Goal: Task Accomplishment & Management: Manage account settings

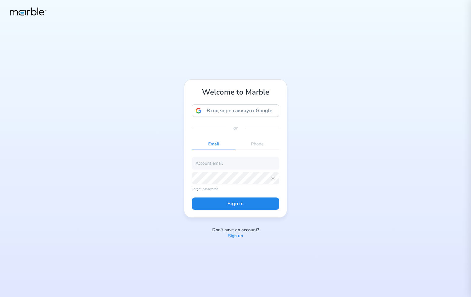
click at [239, 235] on p "Sign up" at bounding box center [235, 236] width 15 height 6
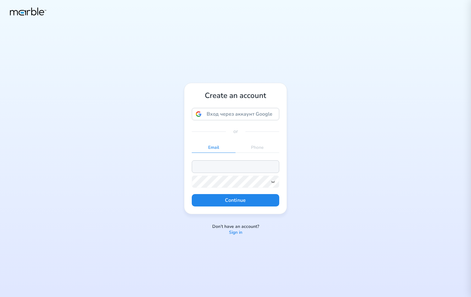
click at [234, 168] on input "email" at bounding box center [235, 166] width 87 height 12
click at [220, 165] on input "[EMAIL_ADDRESS][DOMAIN_NAME]" at bounding box center [235, 166] width 87 height 12
type input "markouski.u+958374789@gmail.com"
click at [274, 181] on icon at bounding box center [272, 181] width 5 height 5
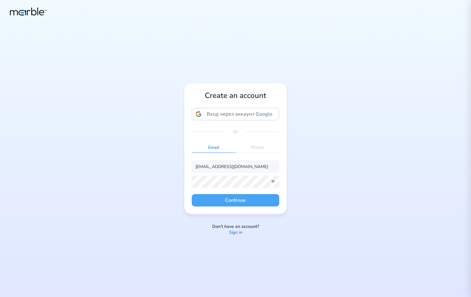
click at [244, 204] on button "Continue" at bounding box center [235, 200] width 87 height 12
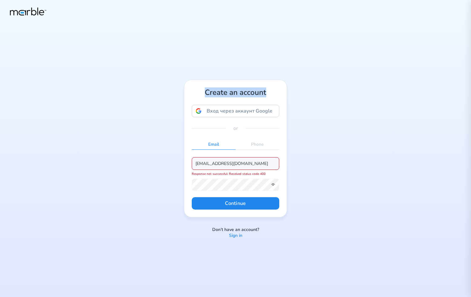
drag, startPoint x: 267, startPoint y: 93, endPoint x: 205, endPoint y: 90, distance: 61.7
click at [205, 90] on h1 "Create an account" at bounding box center [235, 92] width 87 height 10
copy h1 "Create an account"
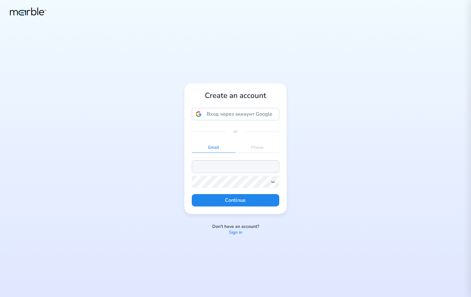
click at [248, 164] on input "email" at bounding box center [235, 166] width 87 height 12
click at [219, 166] on input "[EMAIL_ADDRESS][DOMAIN_NAME]" at bounding box center [235, 166] width 87 height 12
type input "markouski.u+83947589334@gmail.com"
click at [273, 183] on icon at bounding box center [272, 181] width 5 height 5
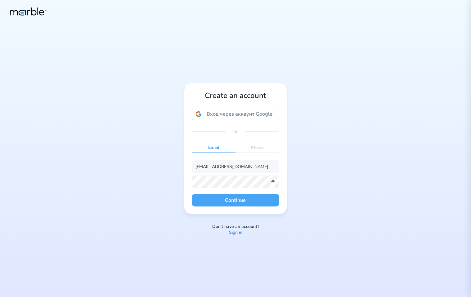
click at [246, 198] on button "Continue" at bounding box center [235, 200] width 87 height 12
click at [252, 204] on button "Continue" at bounding box center [235, 200] width 87 height 12
click at [258, 203] on button "Continue" at bounding box center [235, 200] width 87 height 12
click at [254, 200] on button "Continue" at bounding box center [235, 200] width 87 height 12
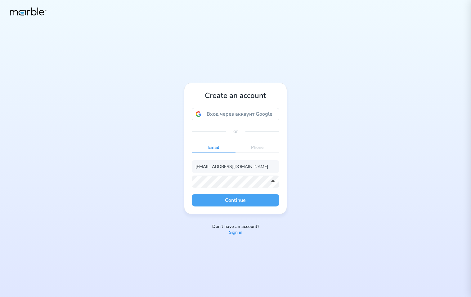
click at [254, 200] on button "Continue" at bounding box center [235, 200] width 87 height 12
click at [261, 199] on button "Continue" at bounding box center [235, 200] width 87 height 12
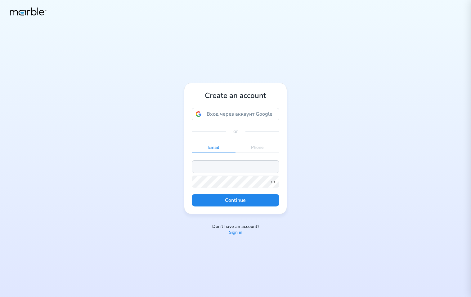
click at [241, 164] on input "email" at bounding box center [235, 166] width 87 height 12
click at [219, 166] on input "[EMAIL_ADDRESS][DOMAIN_NAME]" at bounding box center [235, 166] width 87 height 12
type input "markouski.u+898457839847@gmail.com"
click at [275, 183] on icon at bounding box center [272, 181] width 5 height 5
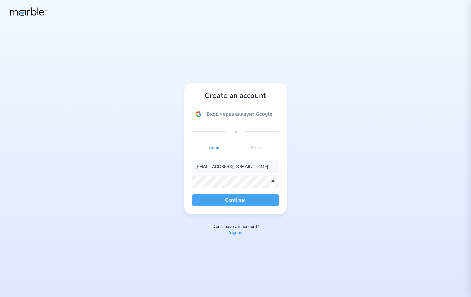
click at [243, 201] on button "Continue" at bounding box center [235, 200] width 87 height 12
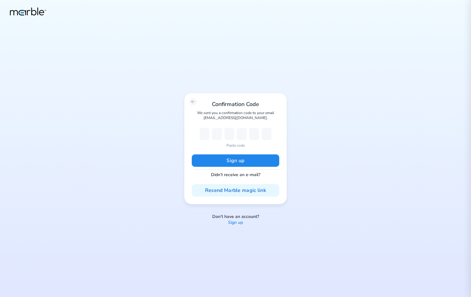
click at [236, 145] on p "Paste code" at bounding box center [235, 146] width 18 height 6
type input "2"
type input "1"
type input "9"
type input "8"
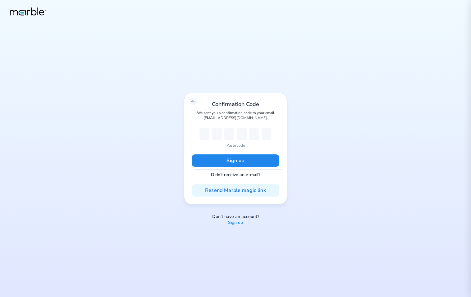
type input "4"
type input "1"
click at [238, 161] on button "Sign up" at bounding box center [235, 160] width 87 height 12
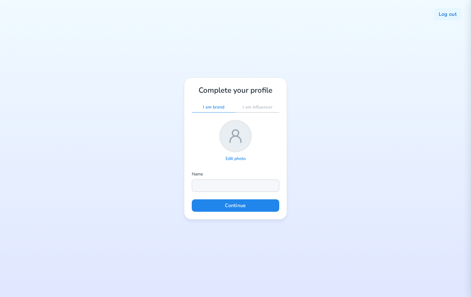
click at [232, 184] on input "text" at bounding box center [235, 185] width 87 height 12
click at [212, 185] on input "text" at bounding box center [235, 185] width 87 height 12
type input "[PERSON_NAME]"
click at [232, 144] on icon at bounding box center [235, 136] width 20 height 20
click at [231, 157] on p "Edit photo" at bounding box center [235, 159] width 20 height 6
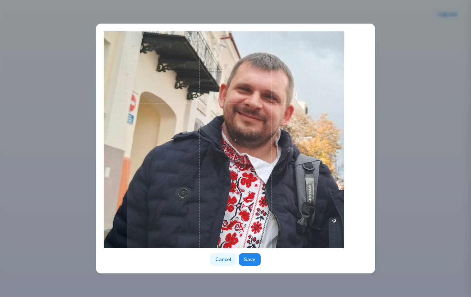
click at [255, 189] on span at bounding box center [235, 139] width 217 height 217
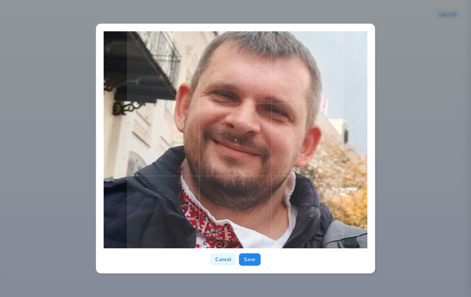
click at [285, 271] on div "Cancel Save" at bounding box center [235, 149] width 279 height 250
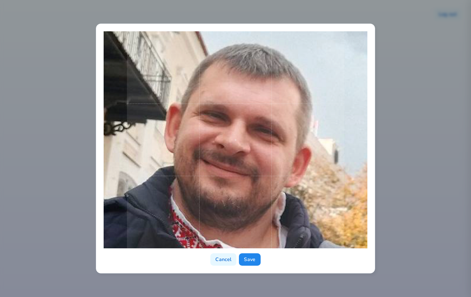
click at [299, 267] on div "Cancel Save" at bounding box center [235, 149] width 279 height 250
click at [251, 261] on button "Save" at bounding box center [249, 259] width 21 height 12
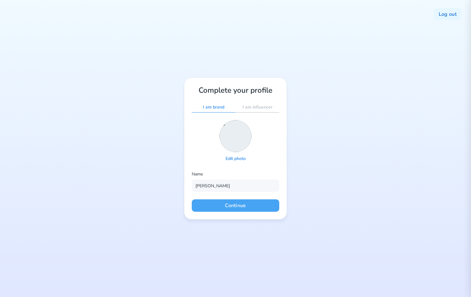
click at [253, 206] on button "Continue" at bounding box center [235, 205] width 87 height 12
click at [235, 188] on input "text" at bounding box center [235, 185] width 87 height 12
type input "[PERSON_NAME]"
click at [232, 205] on button "Continue" at bounding box center [235, 205] width 87 height 12
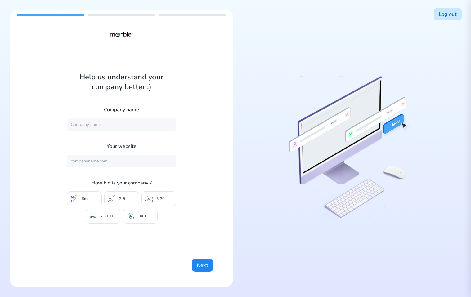
click at [440, 15] on button "Log out" at bounding box center [447, 14] width 28 height 12
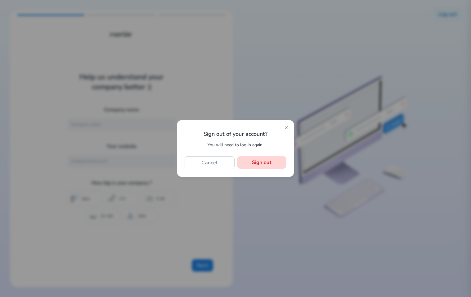
click at [274, 162] on button "Sign out" at bounding box center [261, 162] width 49 height 12
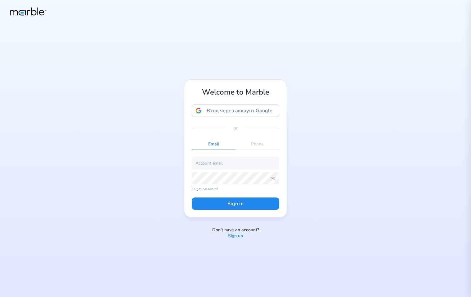
click at [238, 236] on p "Sign up" at bounding box center [235, 236] width 15 height 6
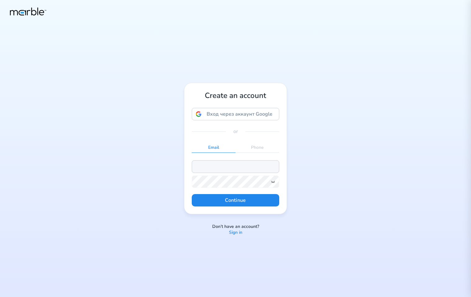
click at [228, 164] on input "email" at bounding box center [235, 166] width 87 height 12
click at [219, 167] on input "markouski.u@gmail.com" at bounding box center [235, 166] width 87 height 12
type input "markouski.u+8357849@gmail.com"
click at [273, 182] on icon at bounding box center [272, 181] width 5 height 5
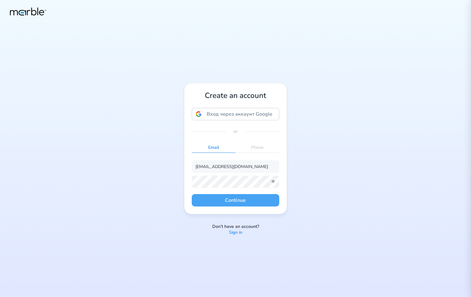
click at [256, 201] on button "Continue" at bounding box center [235, 200] width 87 height 12
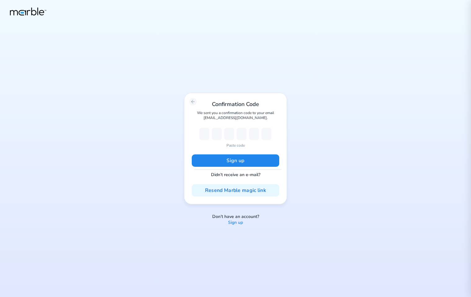
click at [237, 145] on p "Paste code" at bounding box center [235, 146] width 18 height 6
type input "9"
type input "1"
type input "4"
type input "7"
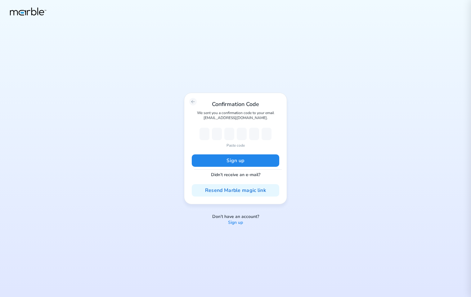
type input "8"
type input "1"
click at [247, 157] on button "Sign up" at bounding box center [235, 160] width 87 height 12
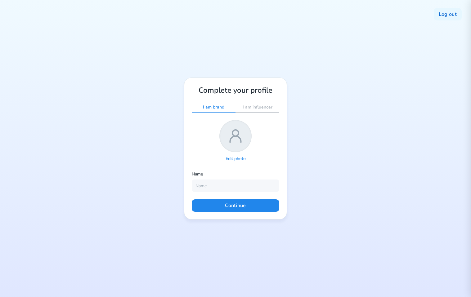
click at [233, 157] on p "Edit photo" at bounding box center [235, 159] width 20 height 6
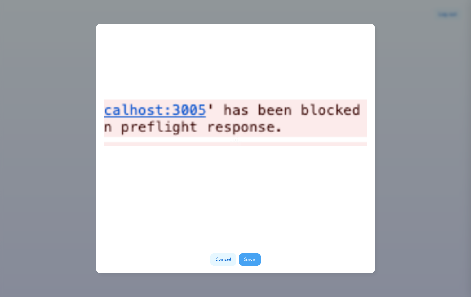
click at [249, 256] on button "Save" at bounding box center [249, 259] width 21 height 12
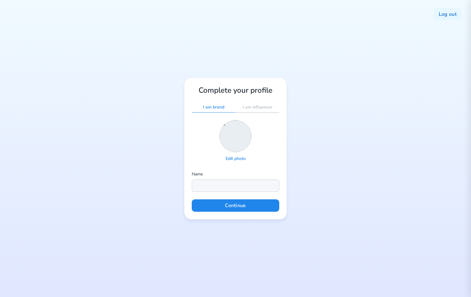
click at [211, 184] on input "text" at bounding box center [235, 185] width 87 height 12
type input "Yury Markouski"
click at [256, 207] on button "Continue" at bounding box center [235, 205] width 87 height 12
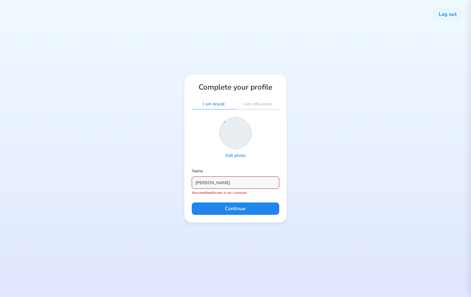
click at [330, 155] on div "Log out Complete your profile I am brand I am influencer Edit photo Name Yury M…" at bounding box center [235, 148] width 471 height 297
click at [274, 158] on div "Edit photo" at bounding box center [235, 138] width 87 height 43
click at [444, 11] on button "Log out" at bounding box center [447, 14] width 28 height 12
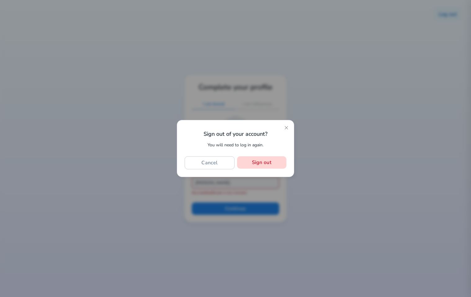
click at [265, 163] on button "Sign out" at bounding box center [261, 162] width 49 height 12
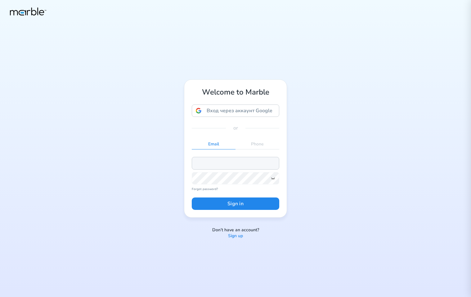
click at [210, 166] on input "email" at bounding box center [235, 163] width 87 height 12
click at [219, 164] on input "[EMAIL_ADDRESS][DOMAIN_NAME]" at bounding box center [235, 163] width 87 height 12
type input "markouski.u+6749583769@gmail.com"
click at [273, 180] on icon at bounding box center [272, 178] width 5 height 5
click at [267, 204] on button "Sign in" at bounding box center [235, 203] width 87 height 12
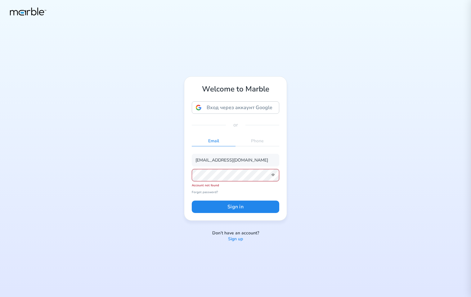
click at [234, 240] on p "Sign up" at bounding box center [235, 239] width 15 height 6
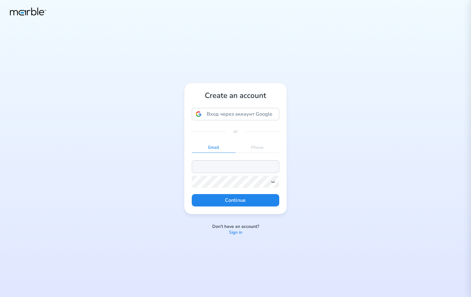
click at [213, 164] on input "email" at bounding box center [235, 166] width 87 height 12
click at [217, 166] on input "markouski.u@gmail.com" at bounding box center [235, 166] width 87 height 12
type input "markouski.u+3475983475893@gmail.com"
click at [272, 181] on icon at bounding box center [272, 181] width 5 height 5
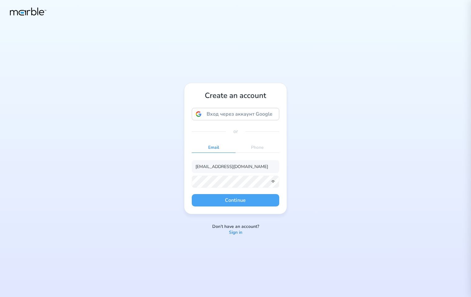
click at [269, 201] on button "Continue" at bounding box center [235, 200] width 87 height 12
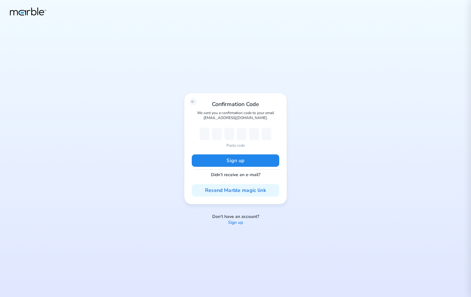
click at [232, 145] on p "Paste code" at bounding box center [235, 146] width 18 height 6
type input "4"
type input "5"
type input "0"
type input "2"
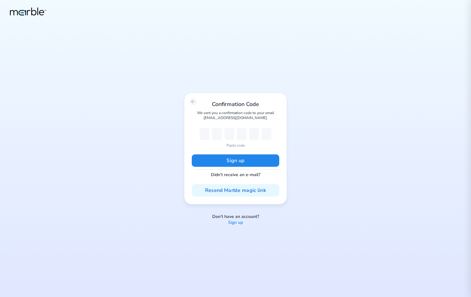
type input "3"
type input "9"
click at [231, 160] on button "Sign up" at bounding box center [235, 160] width 87 height 12
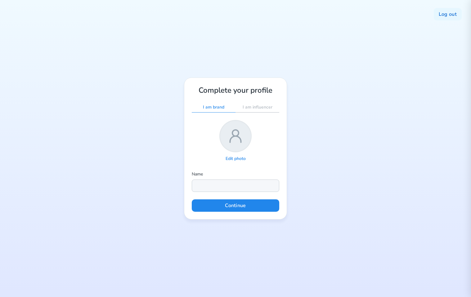
click at [234, 185] on input "text" at bounding box center [235, 185] width 87 height 12
type input "Yury Markouski"
click at [240, 205] on button "Continue" at bounding box center [235, 205] width 87 height 12
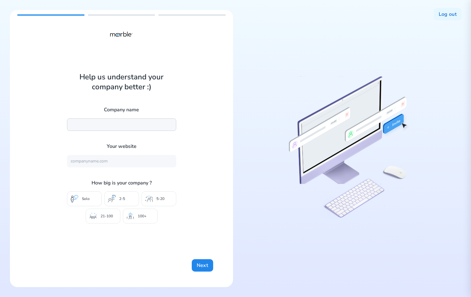
click at [124, 122] on input "text" at bounding box center [121, 124] width 109 height 12
type input "Marble"
click at [200, 263] on button "Next" at bounding box center [202, 265] width 21 height 12
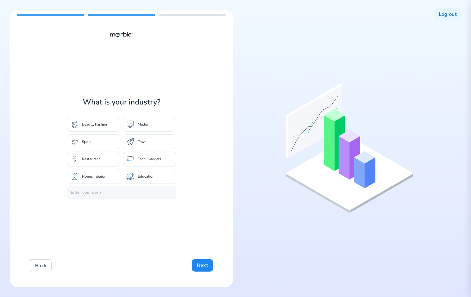
click at [39, 267] on button "Back" at bounding box center [41, 265] width 22 height 13
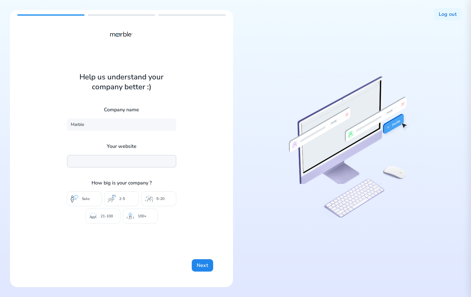
click at [101, 164] on input "text" at bounding box center [121, 161] width 109 height 12
type input "https://mrbl.bio/"
click at [149, 204] on div "5-20" at bounding box center [158, 198] width 35 height 15
click at [196, 264] on button "Next" at bounding box center [202, 265] width 21 height 12
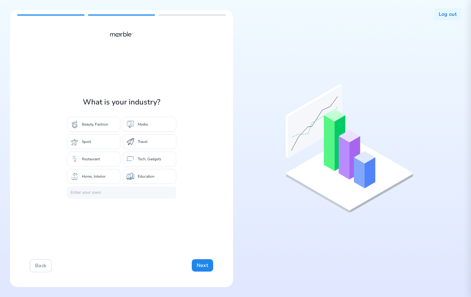
click at [100, 158] on div "Restaurant" at bounding box center [93, 159] width 53 height 15
click at [197, 264] on button "Next" at bounding box center [202, 265] width 21 height 12
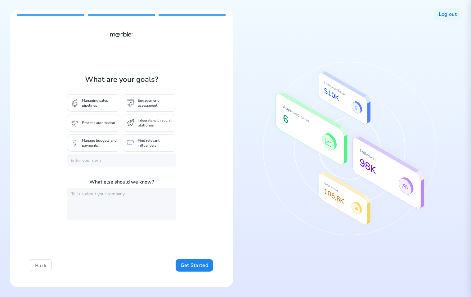
click at [107, 122] on p "Process automation" at bounding box center [98, 122] width 33 height 5
click at [199, 263] on button "Get Started" at bounding box center [194, 265] width 38 height 12
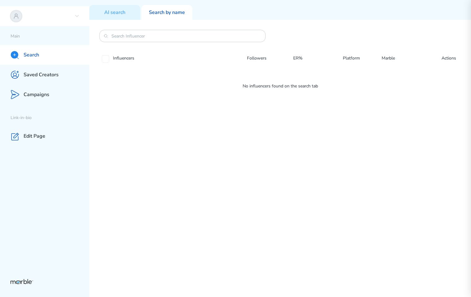
click at [76, 17] on icon at bounding box center [76, 16] width 5 height 5
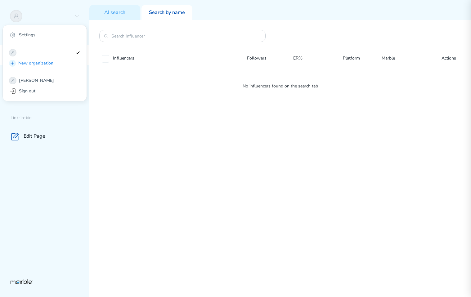
click at [399, 165] on div "Influencers Followers ER% Platform Marble Actions No influencers found on the s…" at bounding box center [279, 158] width 381 height 277
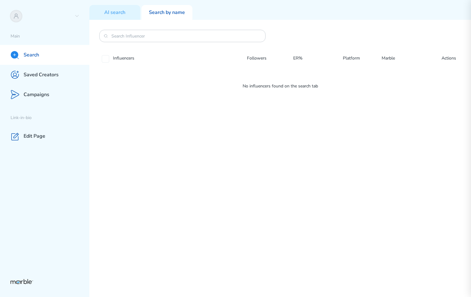
click at [216, 155] on div "Influencers Followers ER% Platform Marble Actions No influencers found on the s…" at bounding box center [279, 158] width 381 height 277
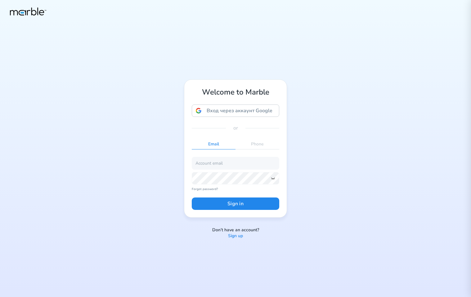
click at [225, 235] on div "Don’t have an account? Sign up" at bounding box center [235, 233] width 102 height 12
click at [231, 235] on p "Sign up" at bounding box center [235, 236] width 15 height 6
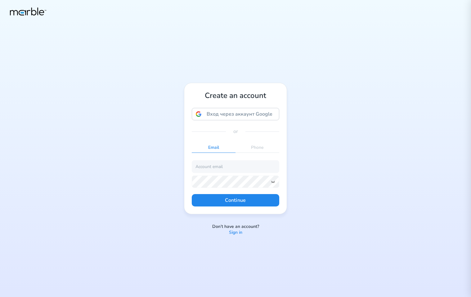
click at [330, 187] on div "Create an account Вход через аккаунт Google Вход через аккаунт Google. Откроетс…" at bounding box center [235, 148] width 471 height 297
click at [236, 164] on input "email" at bounding box center [235, 166] width 87 height 12
click at [218, 169] on input "[EMAIL_ADDRESS][DOMAIN_NAME]" at bounding box center [235, 166] width 87 height 12
type input "markouski.u+89254738958789@gmail.com"
click at [274, 179] on icon at bounding box center [272, 181] width 5 height 5
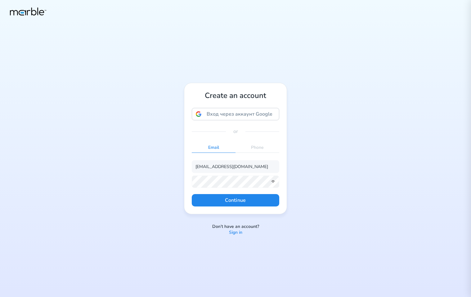
click at [246, 193] on form "markouski.u+89254738958789@gmail.com Continue" at bounding box center [235, 183] width 87 height 46
click at [258, 202] on button "Continue" at bounding box center [235, 200] width 87 height 12
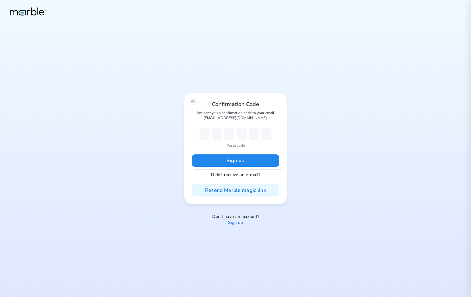
click at [237, 147] on p "Paste code" at bounding box center [235, 146] width 18 height 6
type input "1"
type input "5"
type input "1"
type input "6"
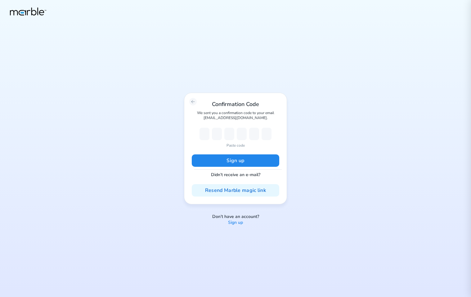
type input "2"
type input "6"
click at [241, 159] on button "Sign up" at bounding box center [235, 160] width 87 height 12
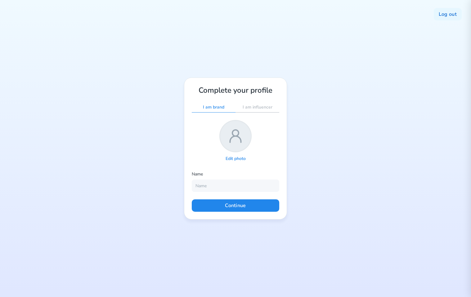
click at [324, 106] on div "Log out Complete your profile I am brand I am influencer Edit photo Name Contin…" at bounding box center [235, 148] width 471 height 297
click at [432, 15] on div "Log out Complete your profile I am brand I am influencer Edit photo Name Contin…" at bounding box center [235, 148] width 471 height 297
click at [448, 11] on button "Log out" at bounding box center [447, 14] width 28 height 12
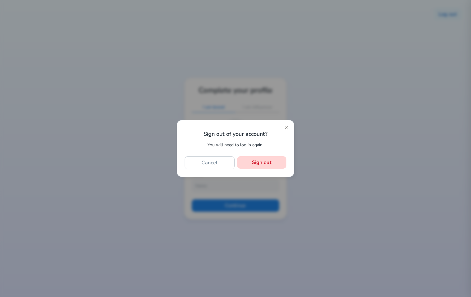
click at [259, 164] on button "Sign out" at bounding box center [261, 162] width 49 height 12
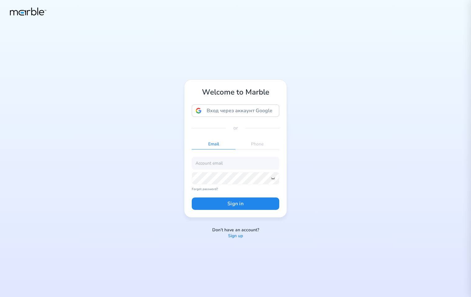
click at [236, 234] on p "Sign up" at bounding box center [235, 236] width 15 height 6
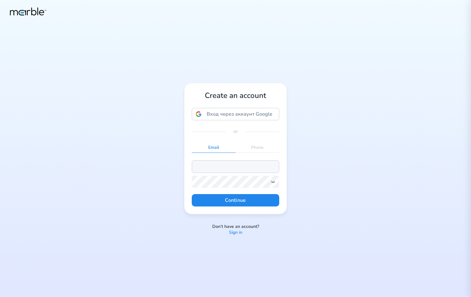
click at [227, 167] on input "email" at bounding box center [235, 166] width 87 height 12
click at [219, 167] on input "[EMAIL_ADDRESS][DOMAIN_NAME]" at bounding box center [235, 166] width 87 height 12
type input "[EMAIL_ADDRESS][DOMAIN_NAME]"
click at [273, 181] on icon at bounding box center [272, 181] width 5 height 5
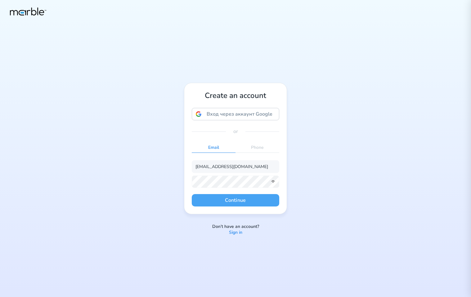
click at [228, 199] on button "Continue" at bounding box center [235, 200] width 87 height 12
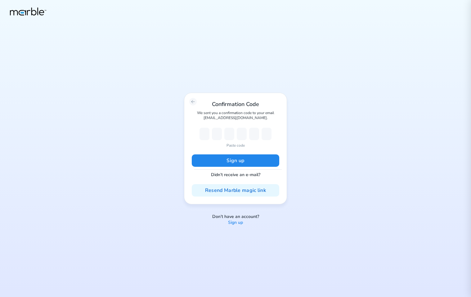
click at [237, 145] on p "Paste code" at bounding box center [235, 146] width 18 height 6
type input "4"
type input "3"
type input "7"
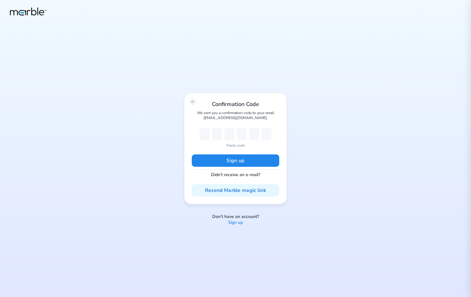
type input "9"
type input "3"
click at [240, 163] on button "Sign up" at bounding box center [235, 160] width 87 height 12
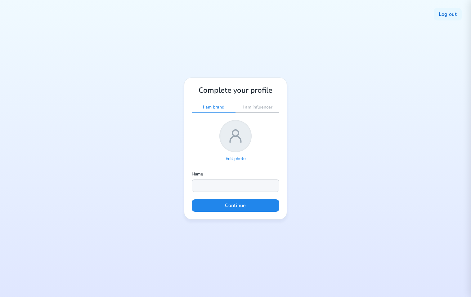
click at [259, 183] on input "text" at bounding box center [235, 185] width 87 height 12
type input "[PERSON_NAME]"
click at [242, 207] on button "Continue" at bounding box center [235, 205] width 87 height 12
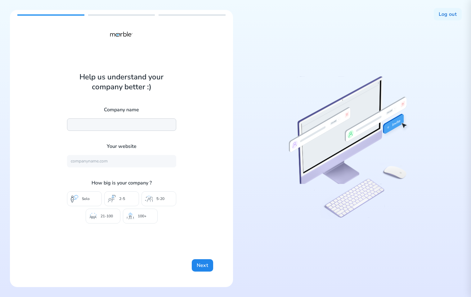
click at [130, 129] on input "text" at bounding box center [121, 124] width 109 height 12
type input "Marble"
click at [106, 161] on input "text" at bounding box center [121, 161] width 109 height 12
type input "[URL][DOMAIN_NAME]"
click at [156, 201] on div "5-20" at bounding box center [158, 198] width 35 height 15
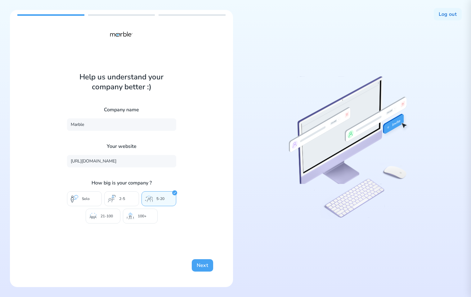
click at [205, 268] on button "Next" at bounding box center [202, 265] width 21 height 12
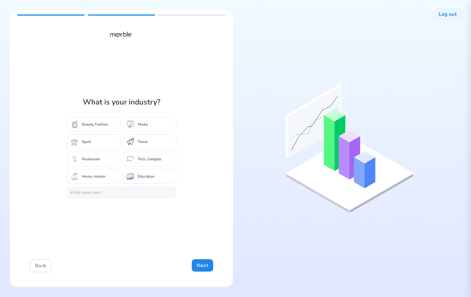
click at [146, 156] on div "Tech, Gadgets" at bounding box center [149, 159] width 53 height 15
click at [198, 264] on button "Next" at bounding box center [202, 265] width 21 height 12
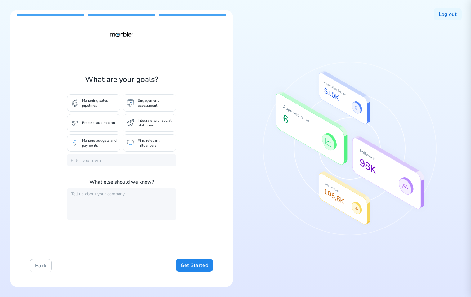
click at [88, 145] on p "Manage budgets and payments" at bounding box center [99, 143] width 35 height 10
click at [193, 265] on button "Get Started" at bounding box center [194, 265] width 38 height 12
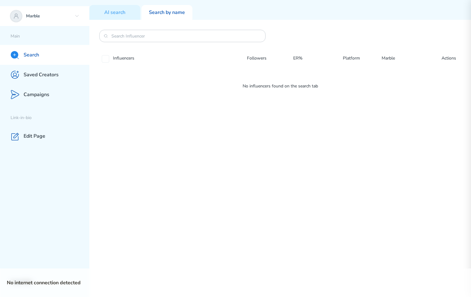
click at [76, 14] on icon at bounding box center [76, 16] width 5 height 5
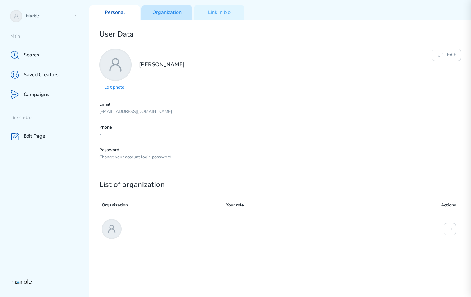
click at [165, 11] on p "Organization" at bounding box center [166, 12] width 29 height 7
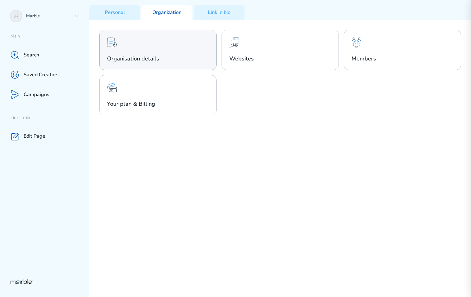
click at [170, 49] on div "Organisation details" at bounding box center [157, 50] width 117 height 40
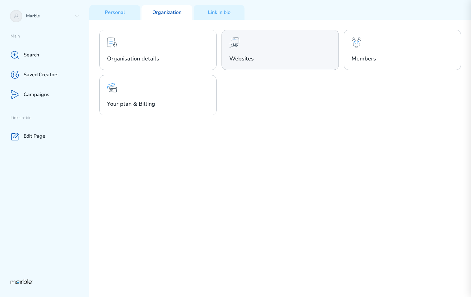
click at [249, 54] on div "Websites" at bounding box center [279, 50] width 117 height 40
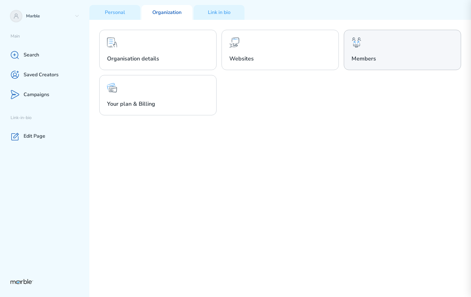
click at [369, 61] on h2 "Members" at bounding box center [402, 58] width 102 height 7
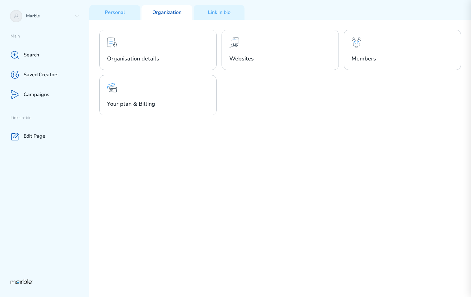
click at [183, 117] on div "Organisation details Websites Members Your plan & Billing" at bounding box center [279, 158] width 381 height 277
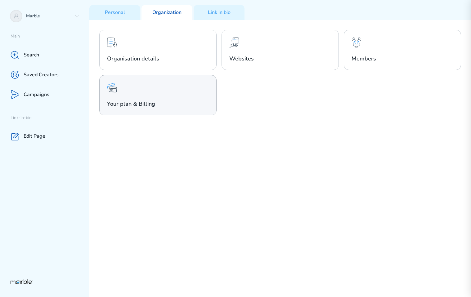
click at [189, 100] on h2 "Your plan & Billing" at bounding box center [158, 103] width 102 height 7
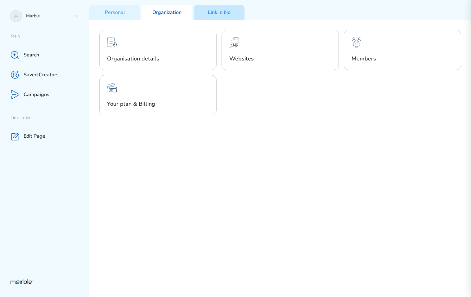
click at [226, 9] on p "Link in bio" at bounding box center [219, 12] width 23 height 7
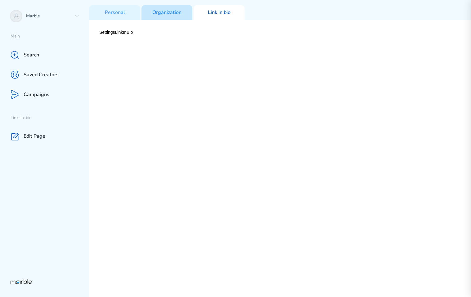
click at [173, 12] on p "Organization" at bounding box center [166, 12] width 29 height 7
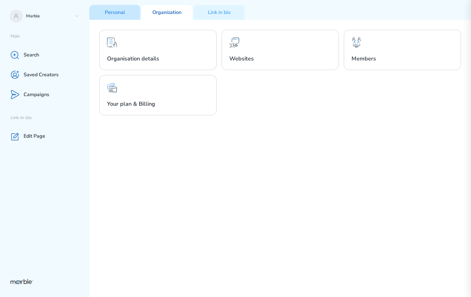
click at [116, 13] on p "Personal" at bounding box center [115, 12] width 20 height 7
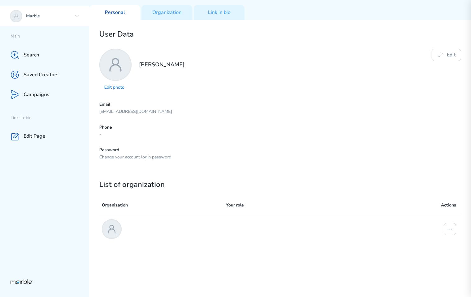
click at [78, 19] on div "Marble" at bounding box center [44, 16] width 89 height 20
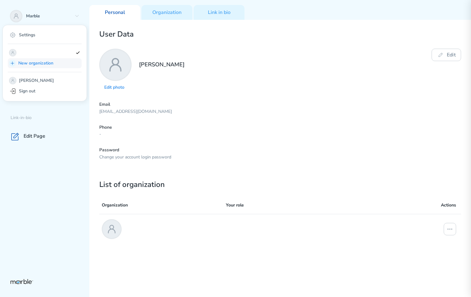
click at [58, 64] on p "New organization" at bounding box center [48, 63] width 61 height 7
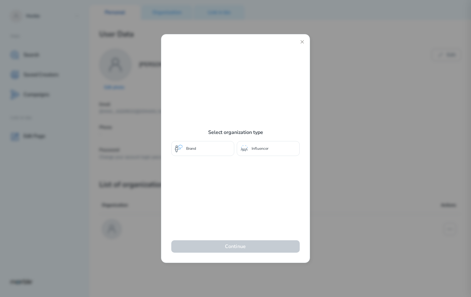
click at [268, 147] on div "Influencer" at bounding box center [268, 148] width 63 height 15
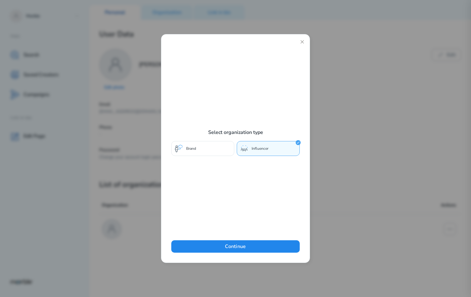
click at [198, 147] on div "Brand" at bounding box center [202, 148] width 63 height 15
click at [260, 149] on p "Influencer" at bounding box center [259, 149] width 17 height 6
click at [249, 243] on button "Continue" at bounding box center [235, 246] width 128 height 12
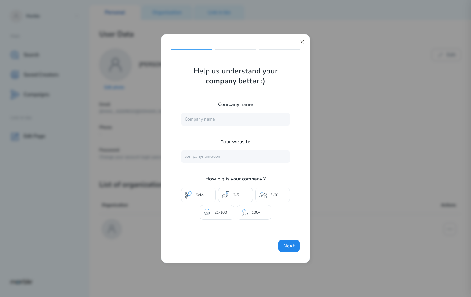
click at [302, 40] on icon at bounding box center [301, 41] width 5 height 5
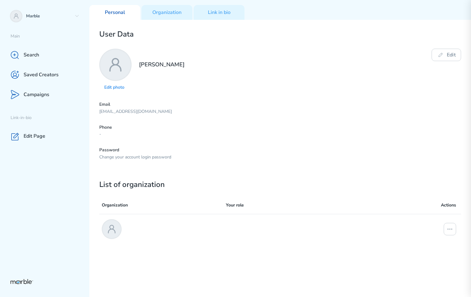
click at [148, 81] on h2 "Yury Markouski" at bounding box center [162, 76] width 46 height 31
click at [119, 87] on p "Edit photo" at bounding box center [115, 88] width 22 height 6
click at [174, 83] on h2 "Yury Markouski" at bounding box center [162, 76] width 46 height 31
click at [111, 86] on p "Edit photo" at bounding box center [115, 88] width 22 height 6
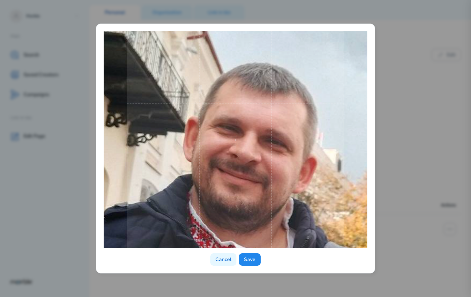
click at [268, 195] on span at bounding box center [235, 139] width 217 height 217
click at [249, 263] on button "Save" at bounding box center [249, 259] width 21 height 12
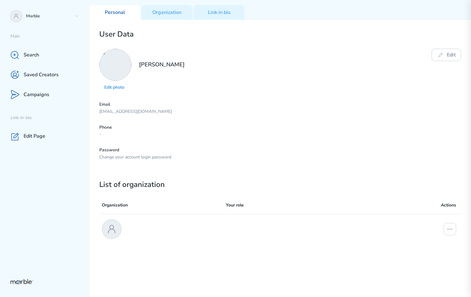
click at [263, 65] on div "Edit photo Yury Markouski Edit" at bounding box center [279, 70] width 361 height 43
